Goal: Browse casually

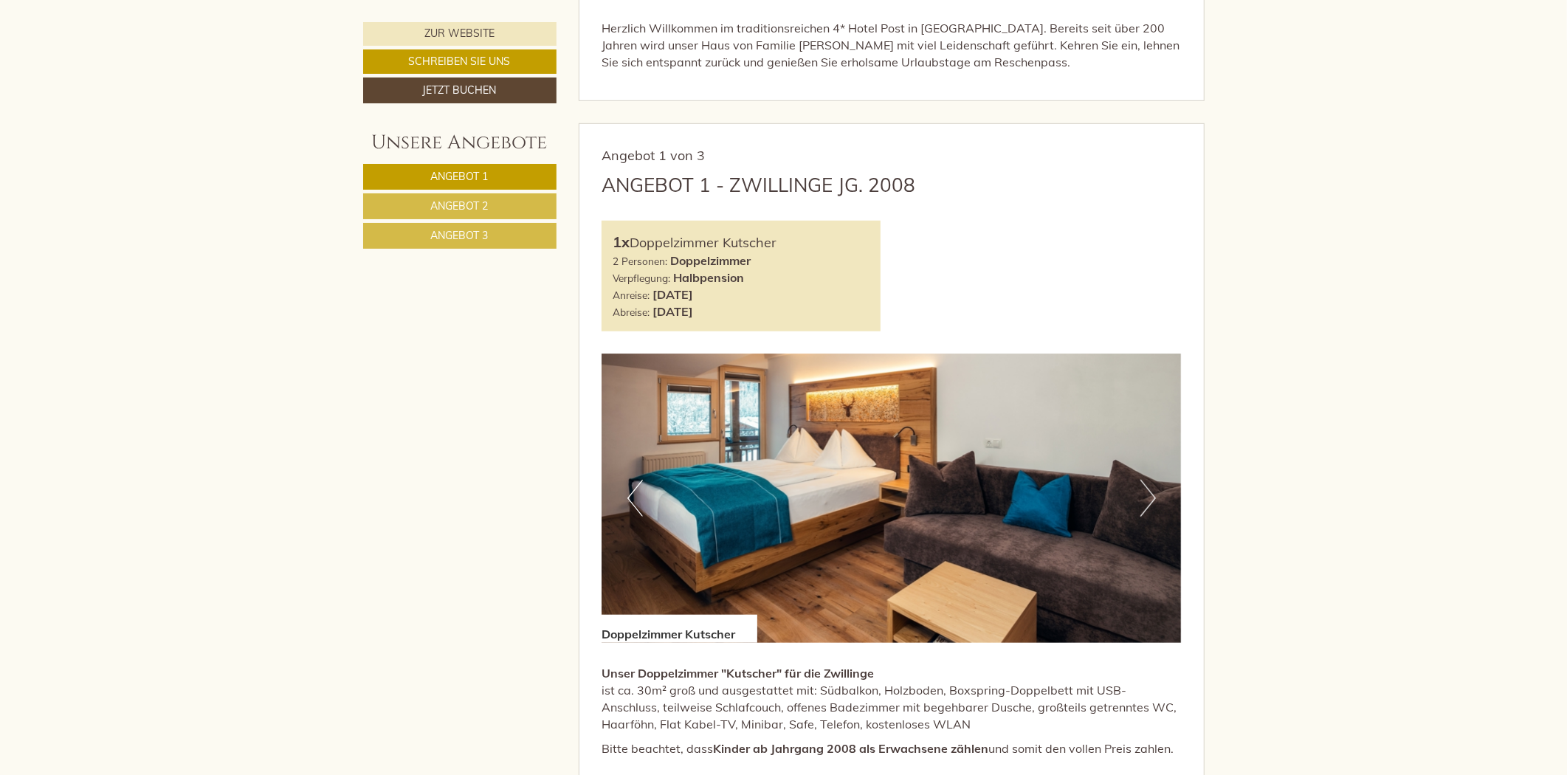
scroll to position [820, 0]
click at [1149, 497] on button "Next" at bounding box center [1148, 499] width 16 height 37
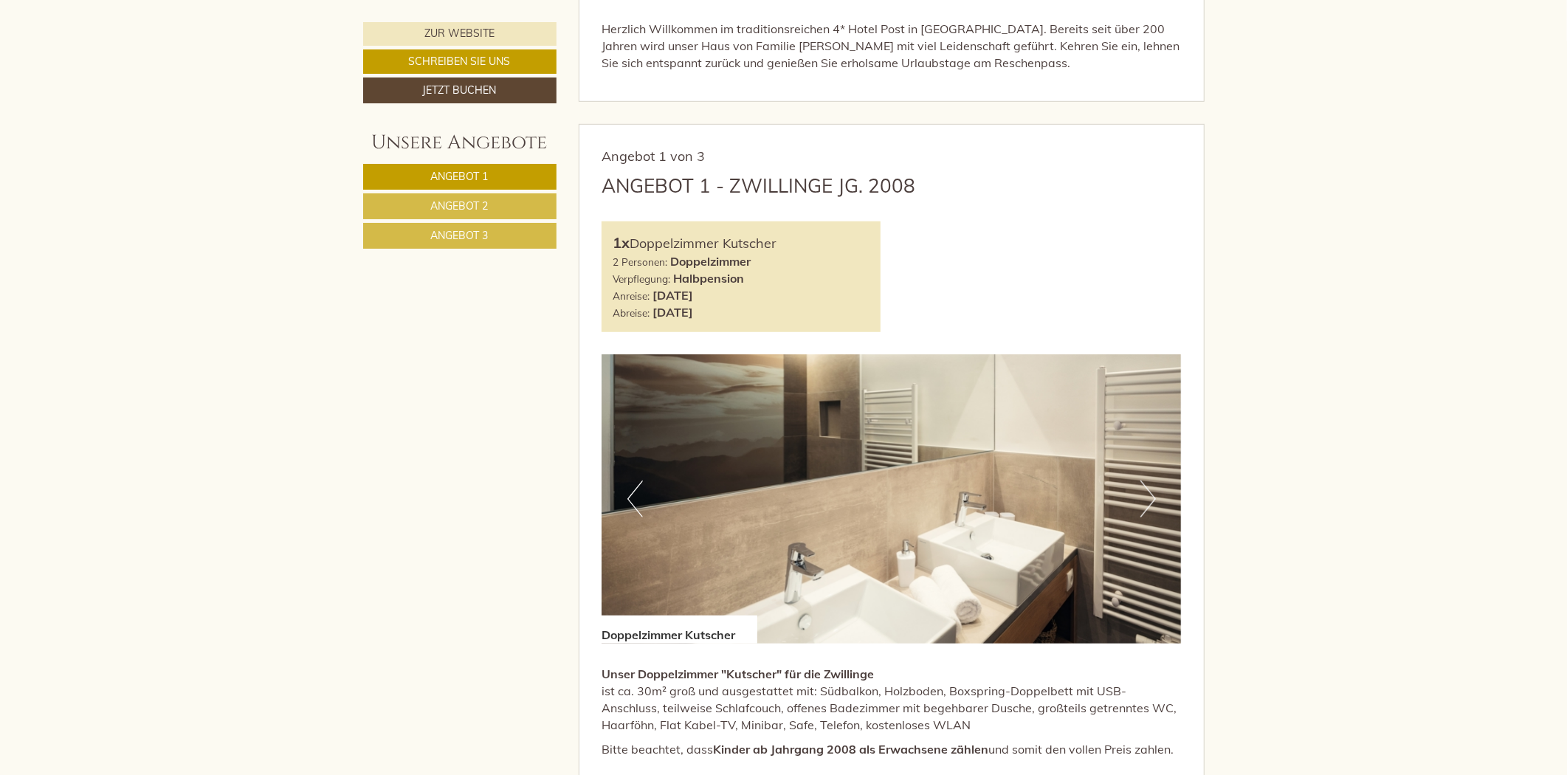
click at [1149, 497] on button "Next" at bounding box center [1148, 499] width 16 height 37
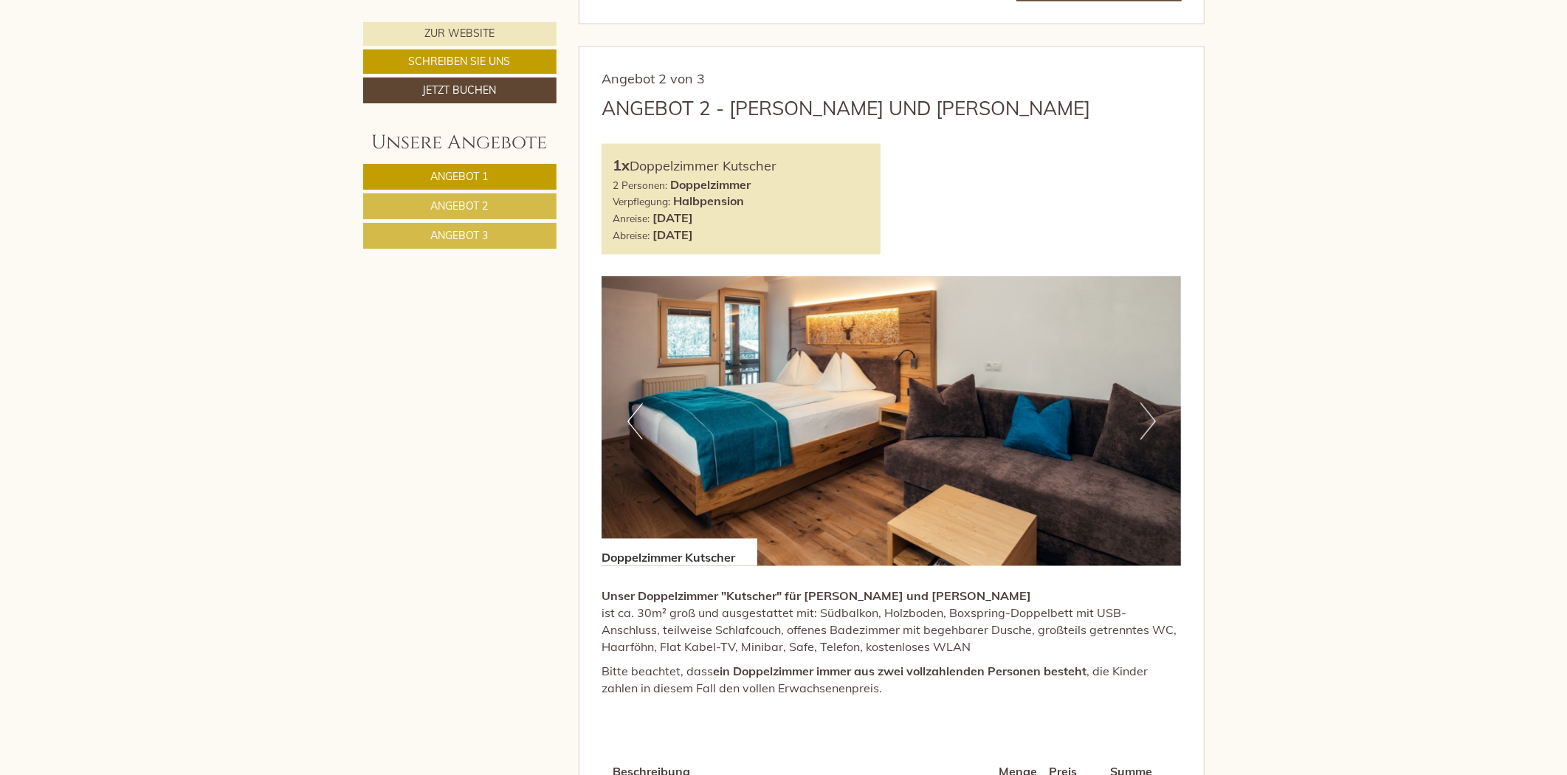
scroll to position [2132, 0]
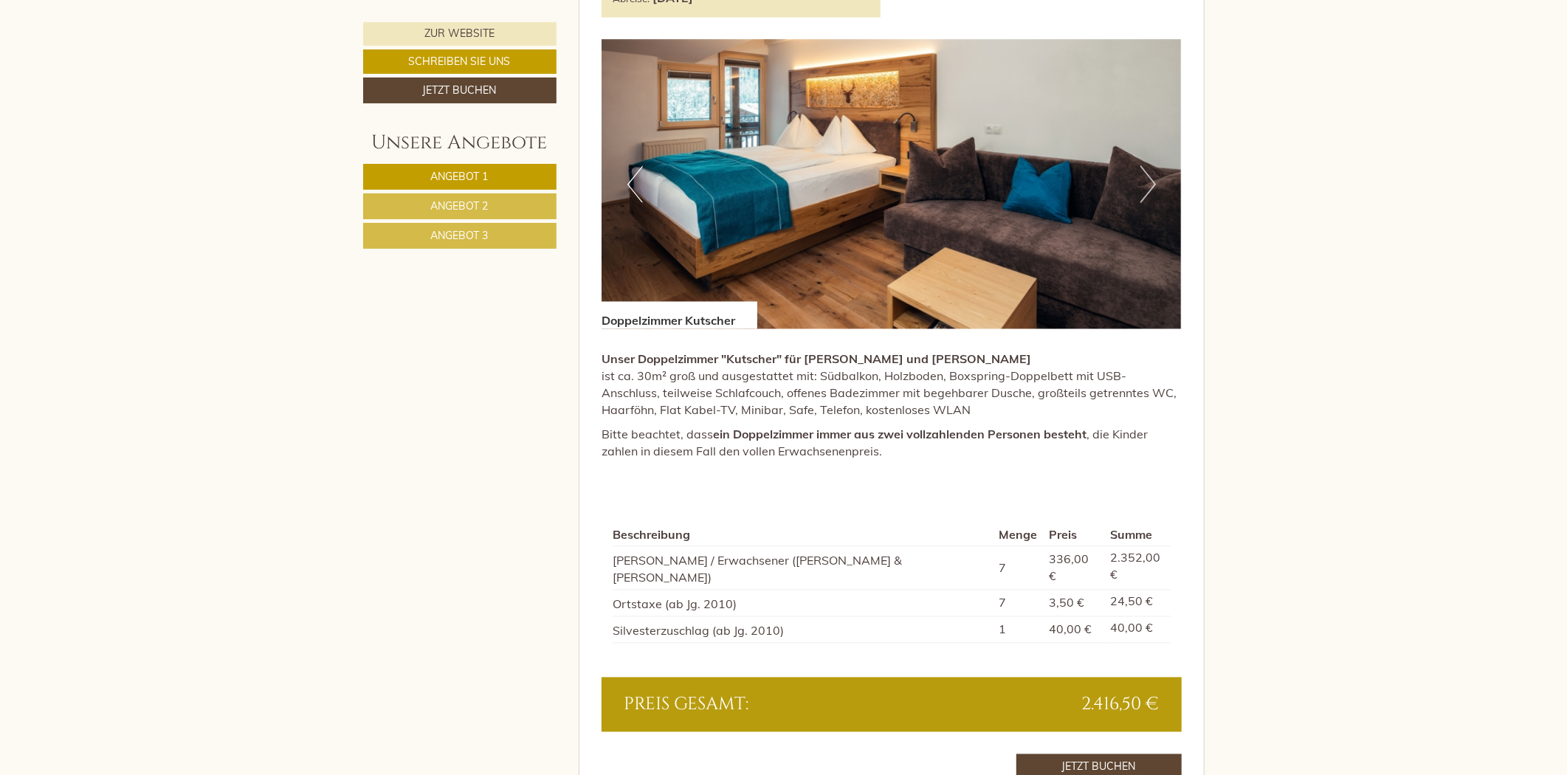
click at [1149, 193] on button "Next" at bounding box center [1148, 184] width 16 height 37
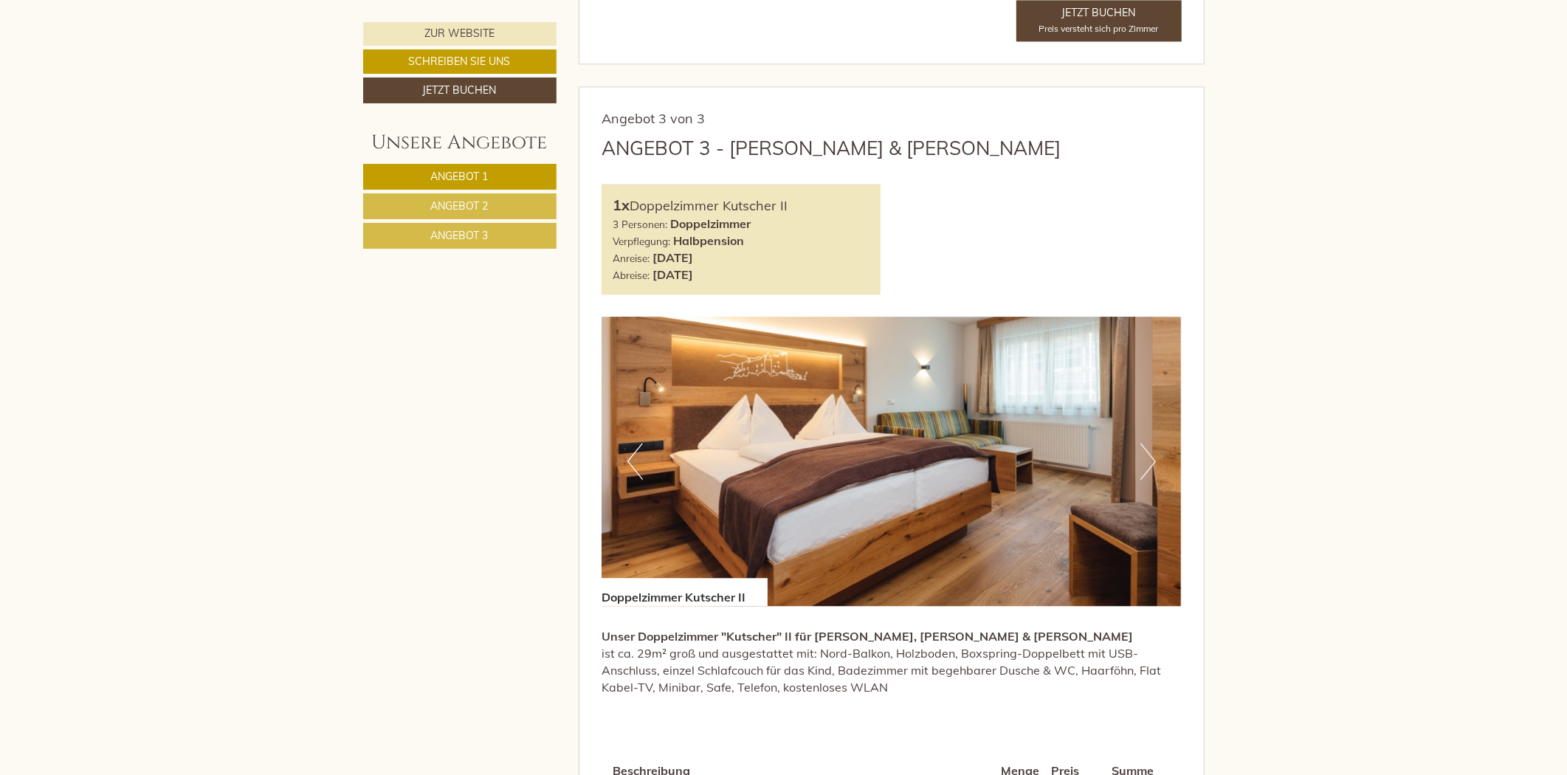
scroll to position [2870, 0]
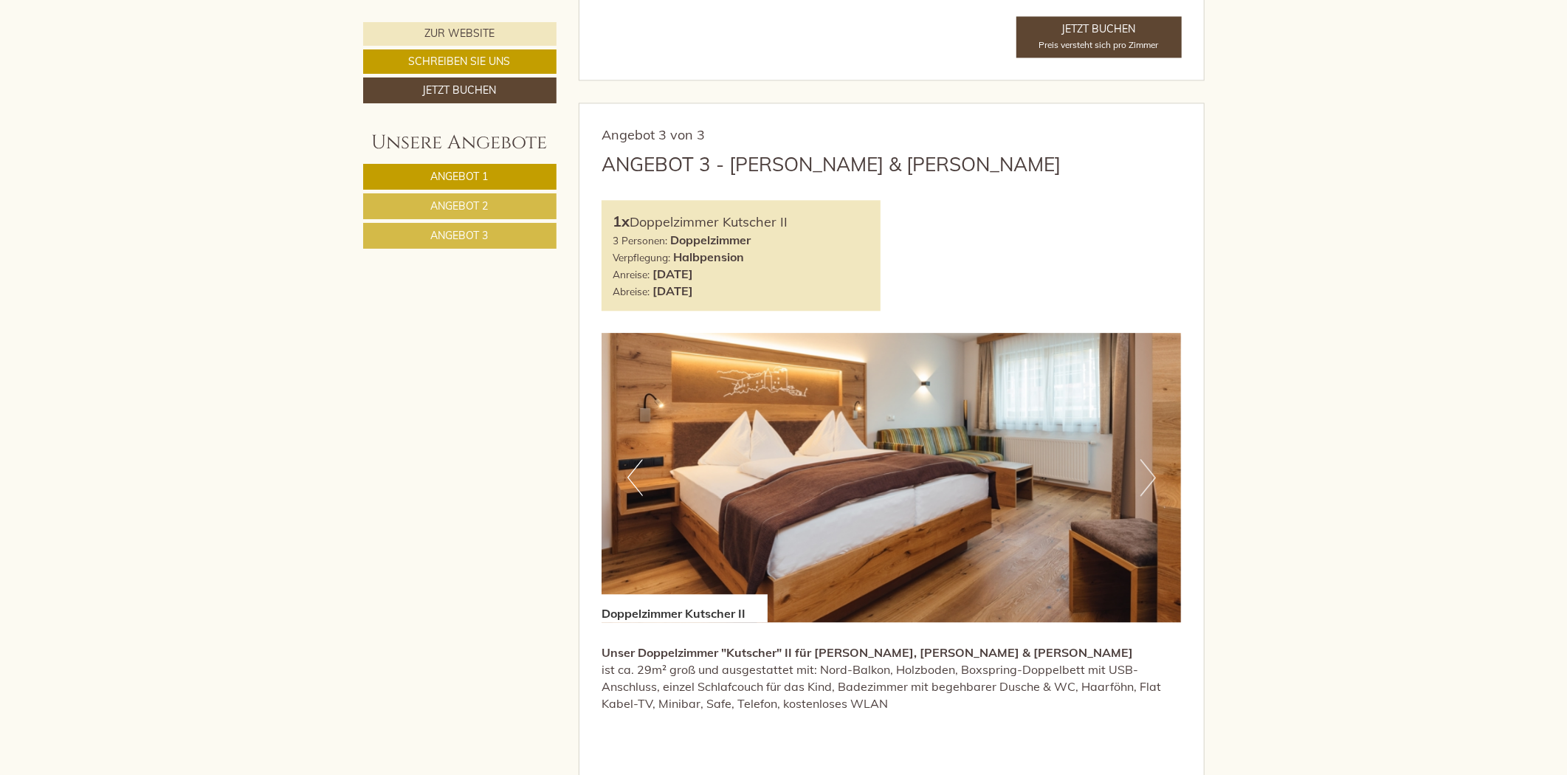
click at [1145, 459] on button "Next" at bounding box center [1148, 477] width 16 height 37
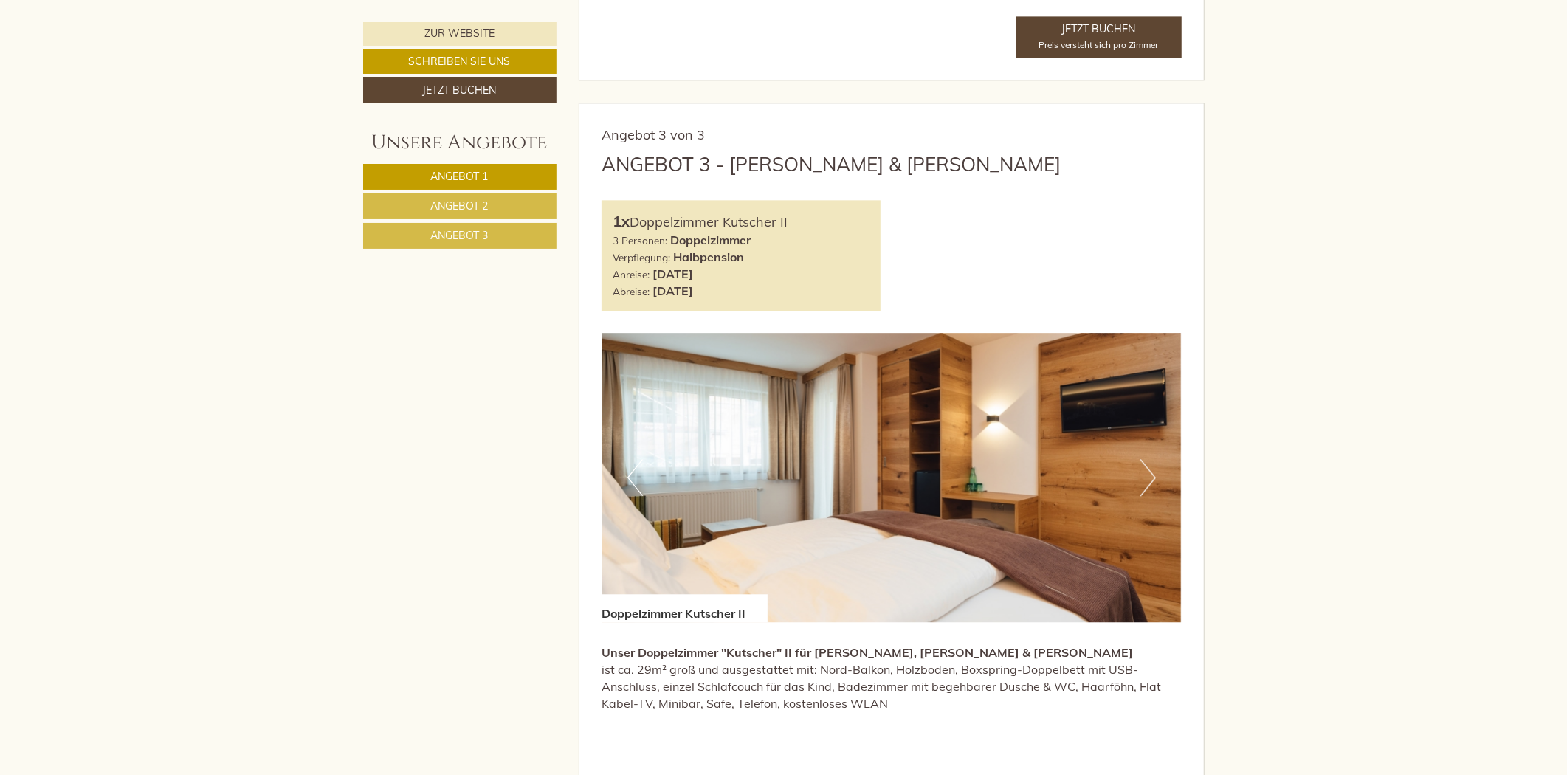
click at [1145, 459] on button "Next" at bounding box center [1148, 477] width 16 height 37
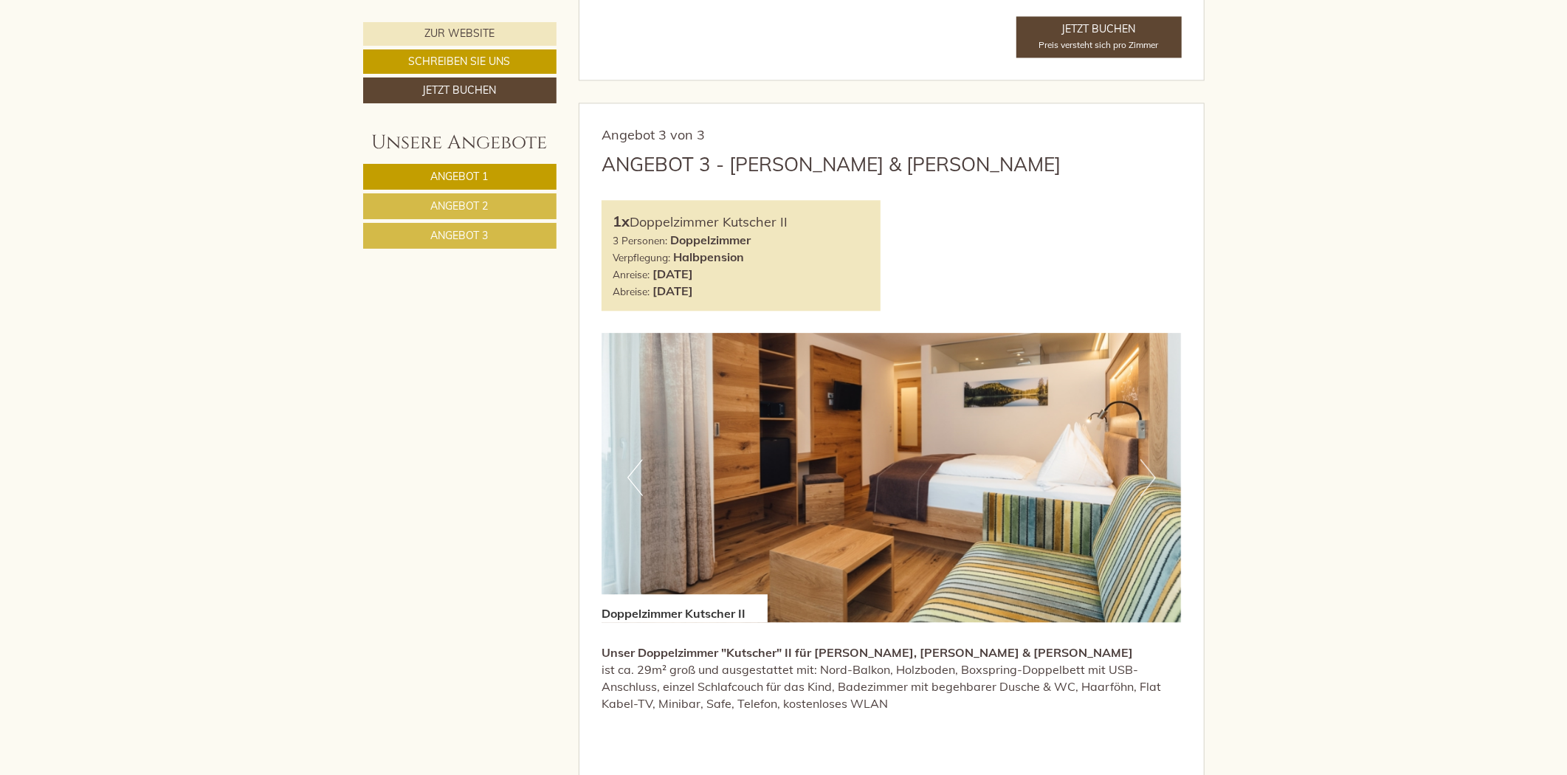
click at [1145, 459] on button "Next" at bounding box center [1148, 477] width 16 height 37
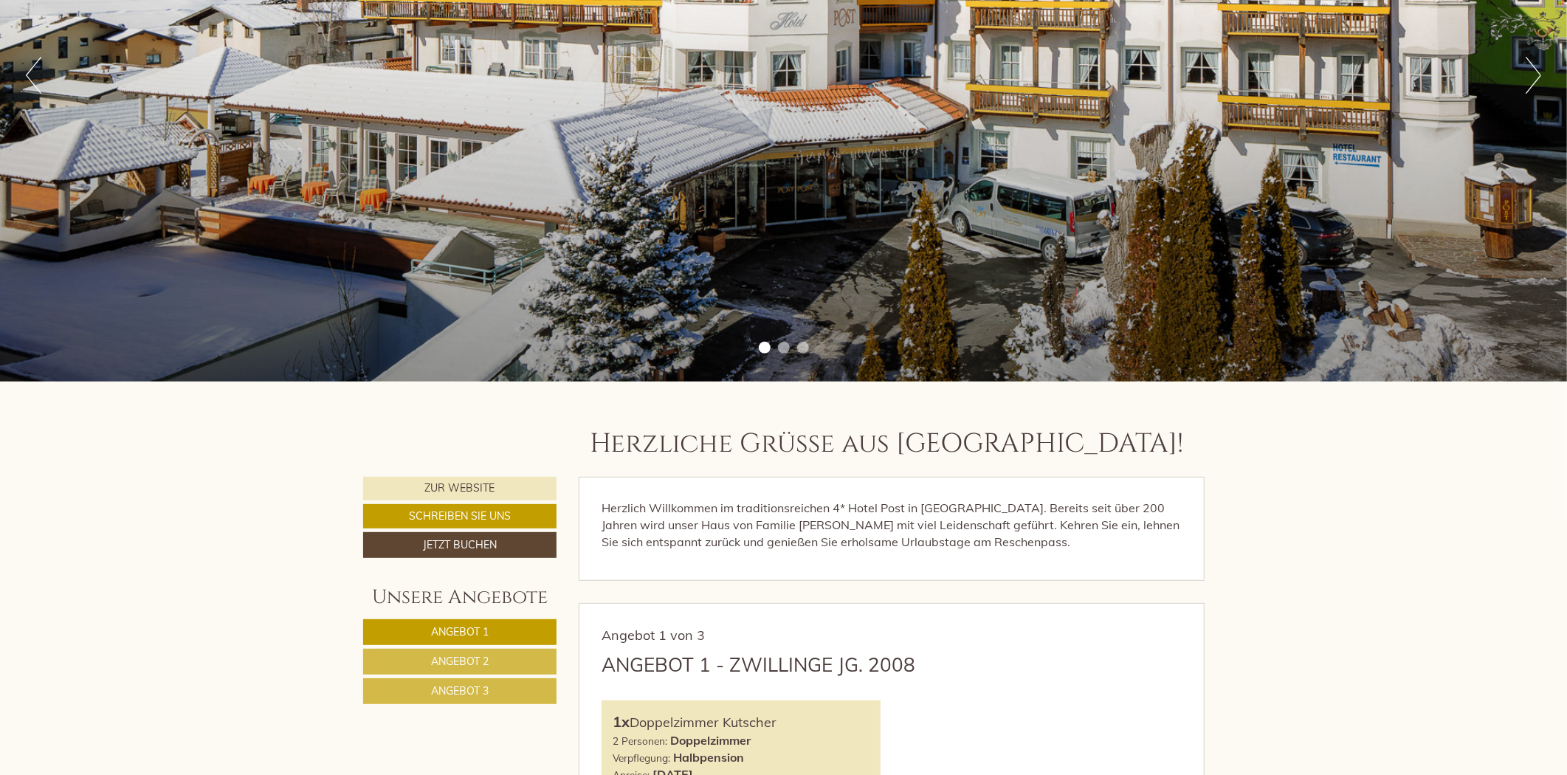
scroll to position [655, 0]
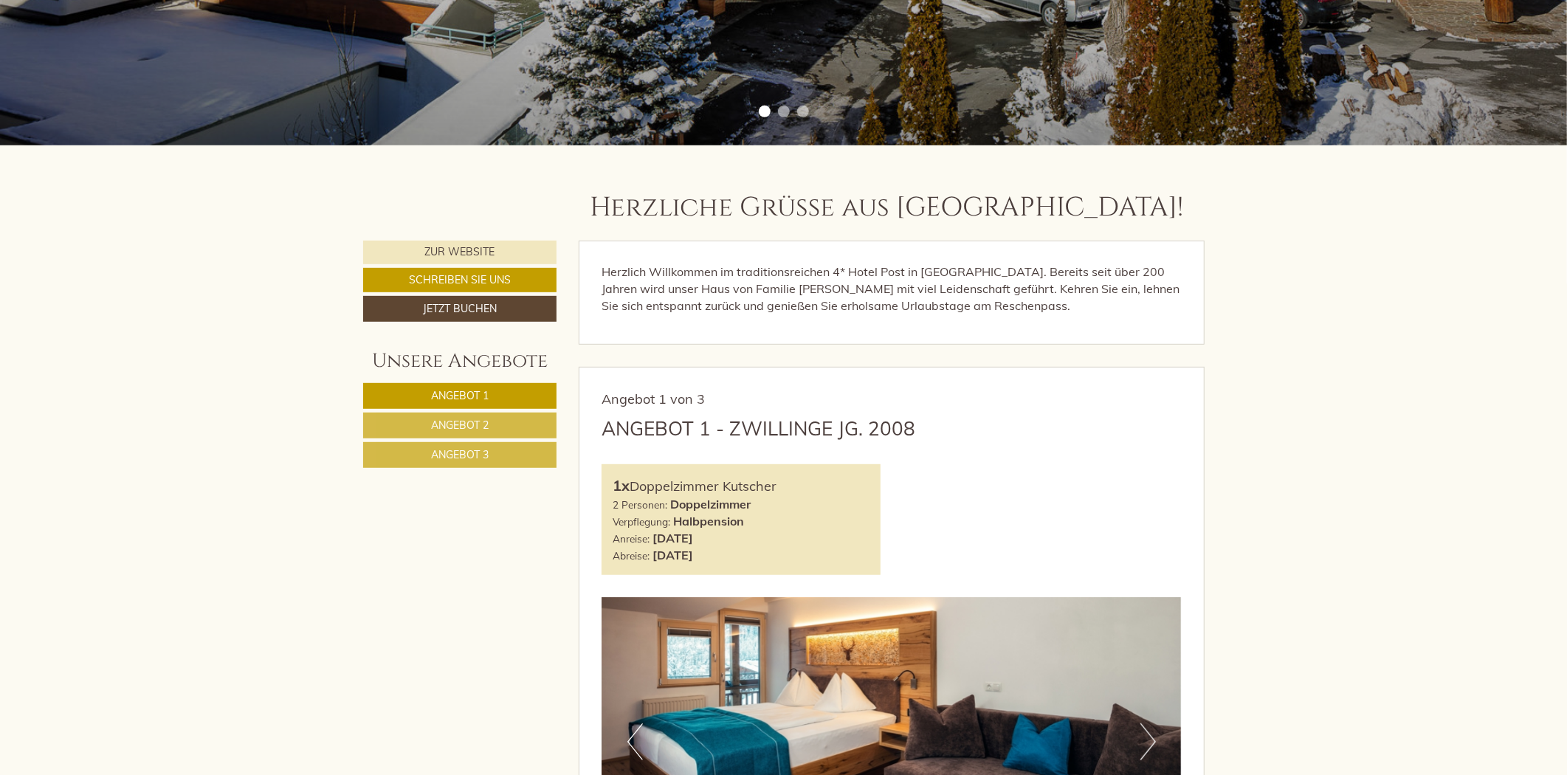
scroll to position [738, 0]
